Goal: Task Accomplishment & Management: Use online tool/utility

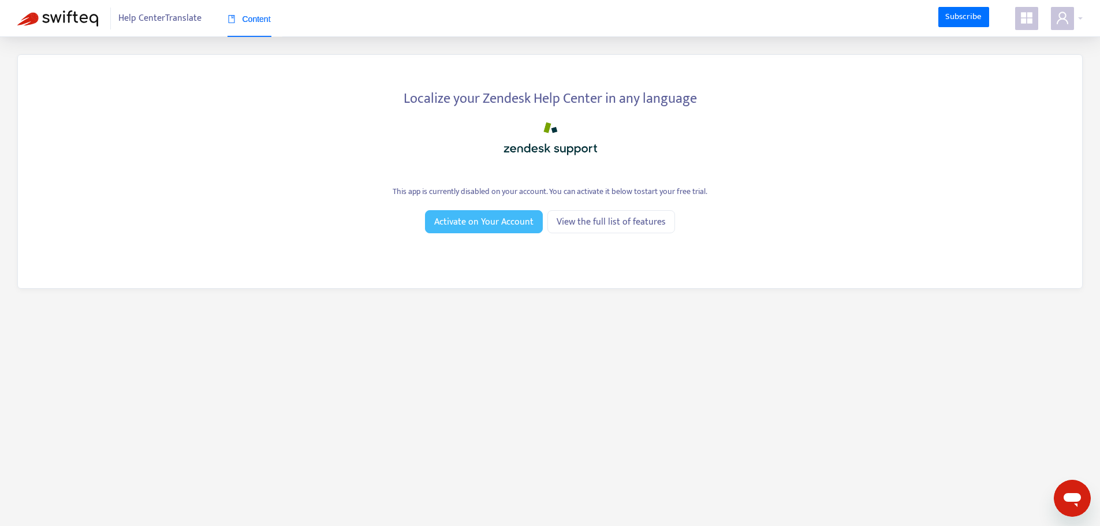
click at [499, 224] on span "Activate on Your Account" at bounding box center [483, 222] width 99 height 14
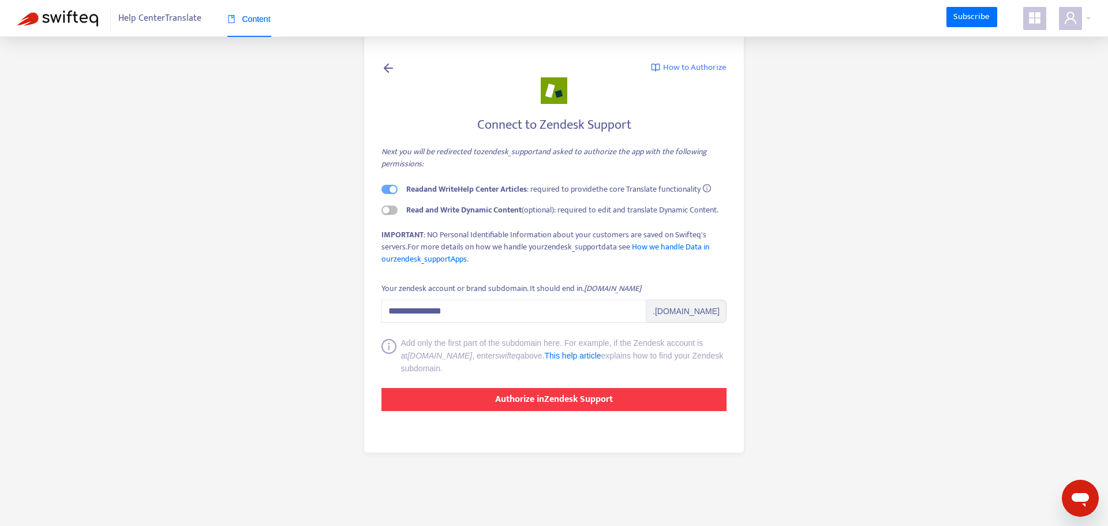
click at [599, 400] on strong "Authorize in Zendesk Support" at bounding box center [554, 399] width 118 height 16
